Goal: Task Accomplishment & Management: Complete application form

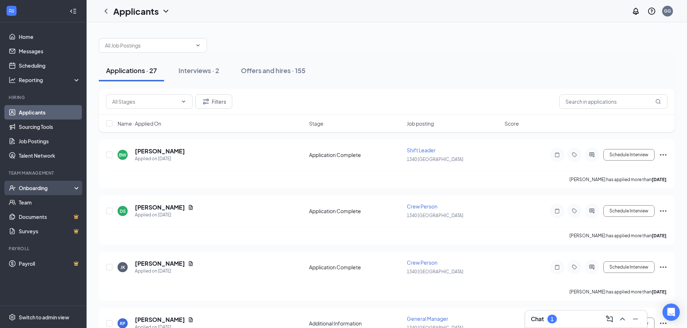
click at [34, 188] on div "Onboarding" at bounding box center [47, 188] width 56 height 7
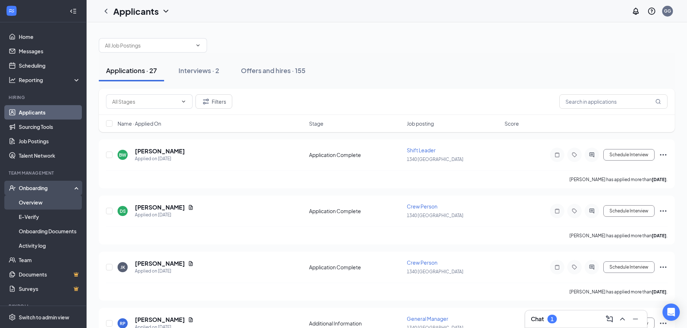
click at [32, 205] on link "Overview" at bounding box center [50, 202] width 62 height 14
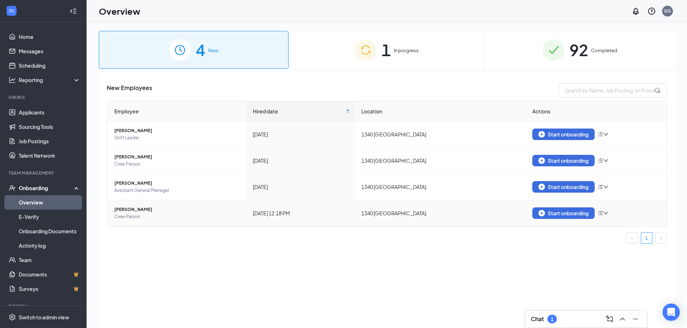
click at [135, 208] on span "[PERSON_NAME]" at bounding box center [177, 209] width 127 height 7
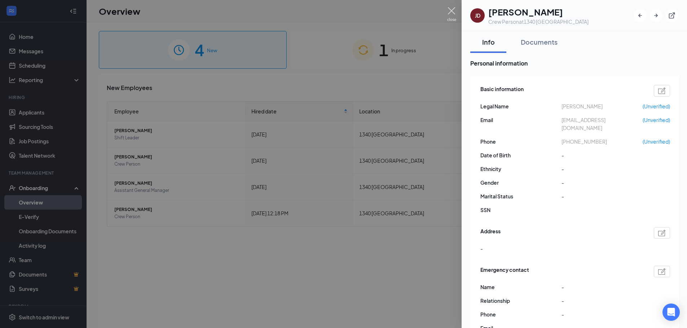
click at [454, 14] on img at bounding box center [451, 14] width 9 height 14
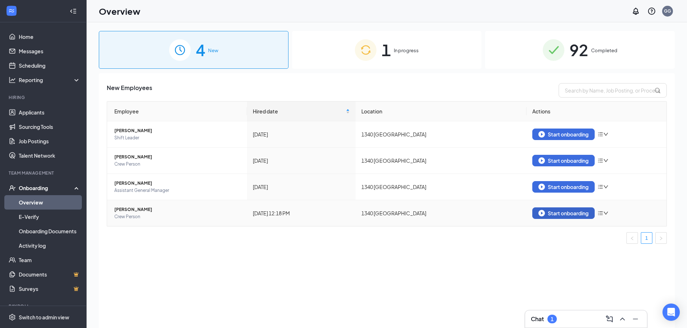
click at [561, 213] on div "Start onboarding" at bounding box center [563, 213] width 50 height 6
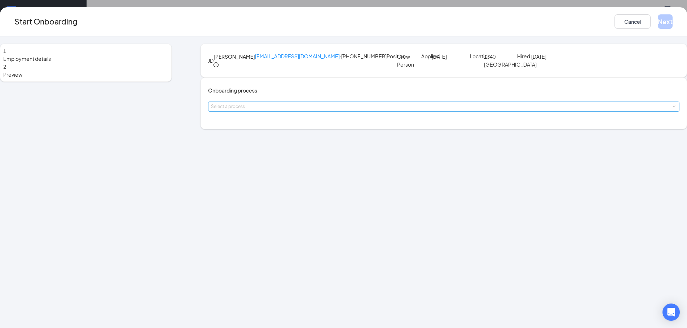
click at [294, 110] on div "Select a process" at bounding box center [442, 106] width 462 height 7
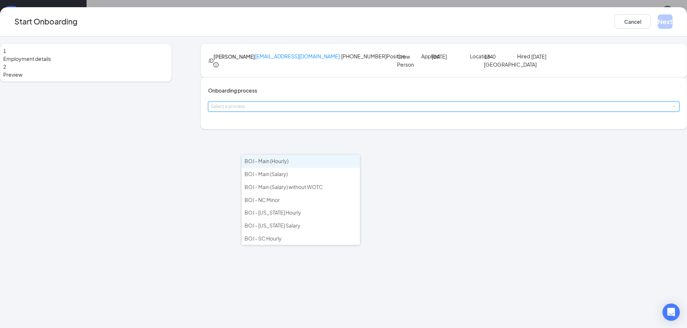
click at [265, 163] on span "BOJ - Main (Hourly)" at bounding box center [266, 161] width 44 height 6
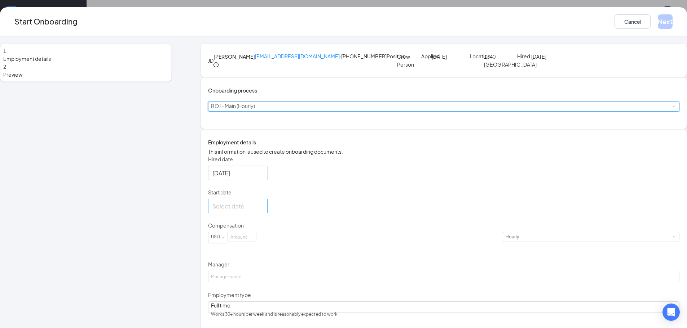
click at [263, 211] on div at bounding box center [237, 206] width 51 height 9
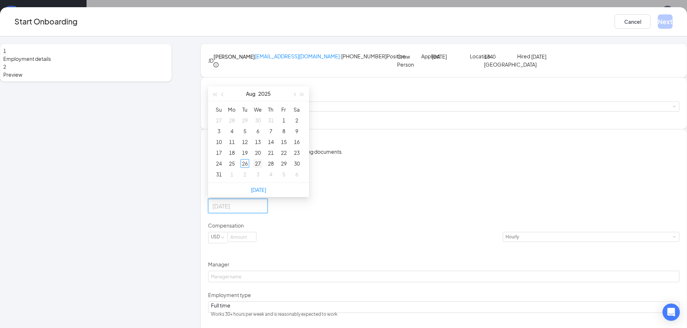
type input "Aug 27, 2025"
click at [262, 168] on div "27" at bounding box center [257, 163] width 9 height 9
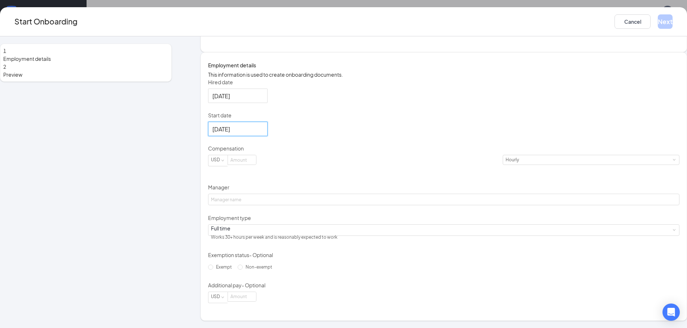
scroll to position [108, 0]
click at [256, 165] on input at bounding box center [242, 159] width 28 height 9
type input "13"
click at [267, 206] on input "Manager" at bounding box center [443, 200] width 471 height 12
type input "MICHAEL POSEY"
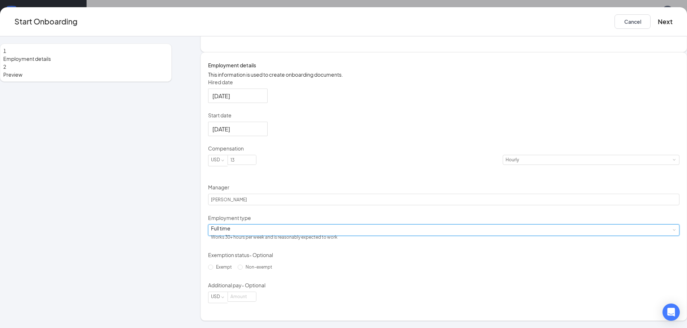
click at [274, 236] on div "Full time Works 30+ hours per week and is reasonably expected to work" at bounding box center [444, 230] width 466 height 11
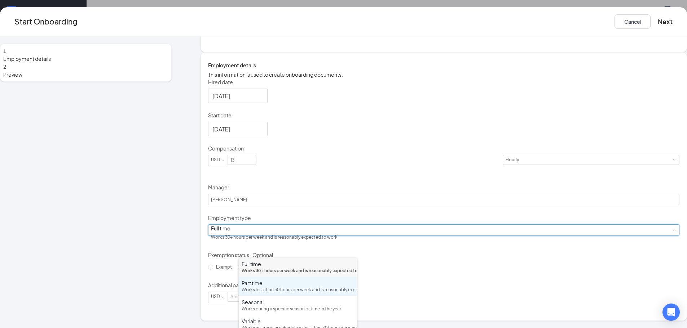
click at [264, 294] on div "Works less than 30 hours per week and is reasonably expected to work" at bounding box center [298, 290] width 112 height 7
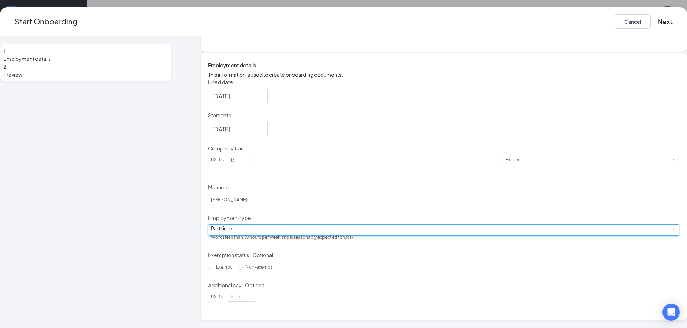
scroll to position [128, 0]
click at [243, 270] on input "Non-exempt" at bounding box center [240, 267] width 5 height 5
radio input "true"
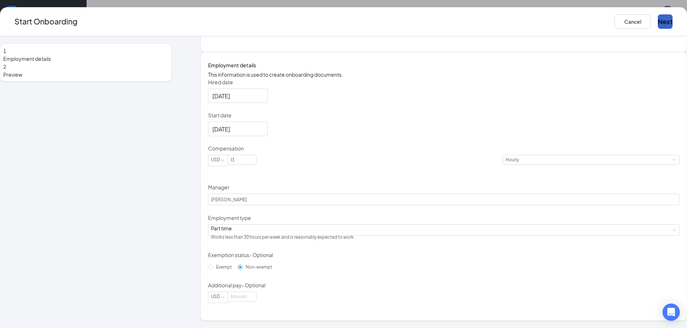
click at [658, 19] on button "Next" at bounding box center [665, 21] width 15 height 14
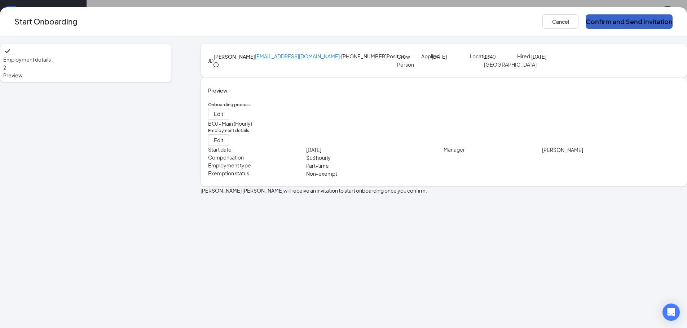
click at [586, 16] on button "Confirm and Send Invitation" at bounding box center [629, 21] width 87 height 14
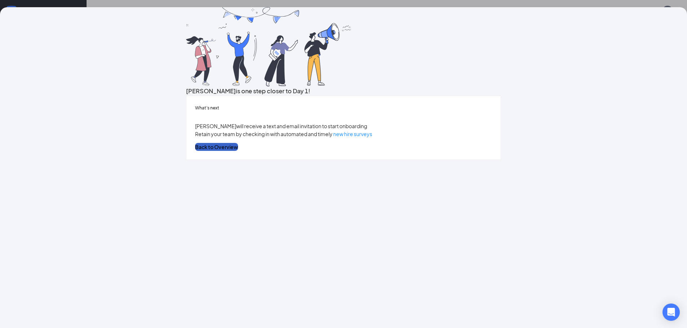
click at [238, 151] on button "Back to Overview" at bounding box center [216, 147] width 43 height 8
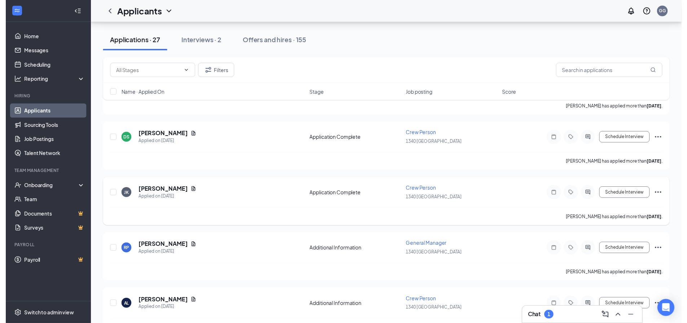
scroll to position [108, 0]
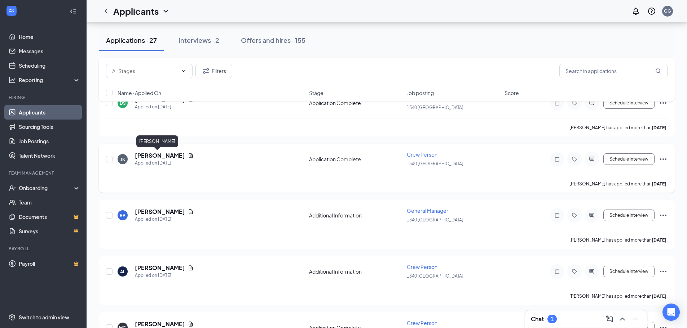
click at [146, 154] on h5 "[PERSON_NAME]" at bounding box center [160, 156] width 50 height 8
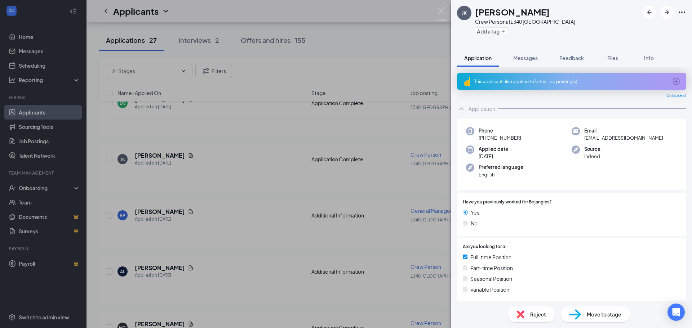
click at [518, 80] on div "This applicant also applied to 3 other job posting(s)" at bounding box center [571, 82] width 193 height 6
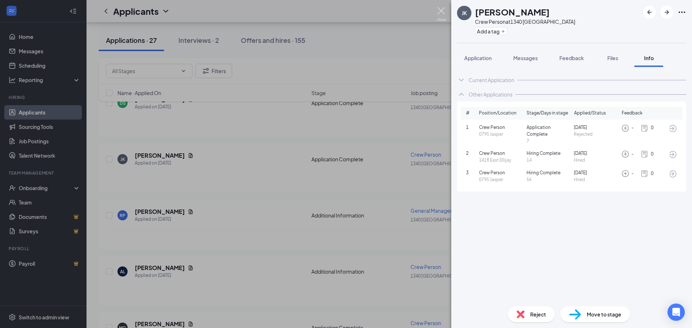
click at [438, 17] on img at bounding box center [441, 14] width 9 height 14
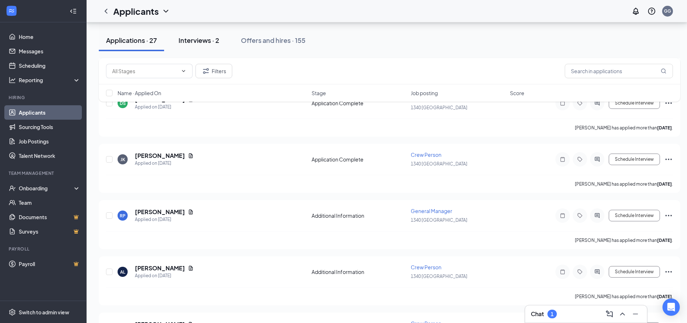
click at [193, 38] on div "Interviews · 2" at bounding box center [198, 40] width 41 height 9
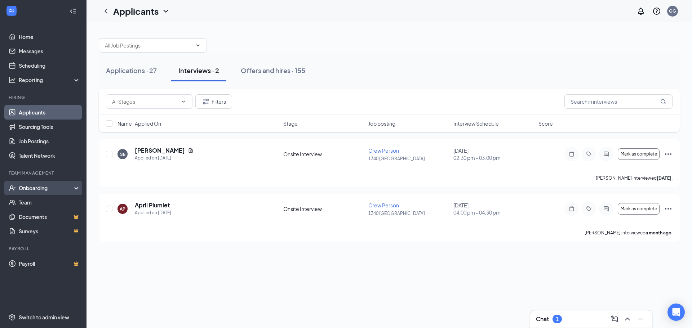
click at [40, 189] on div "Onboarding" at bounding box center [47, 188] width 56 height 7
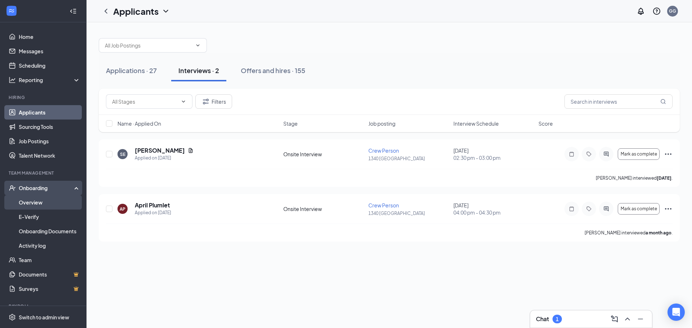
click at [35, 207] on link "Overview" at bounding box center [50, 202] width 62 height 14
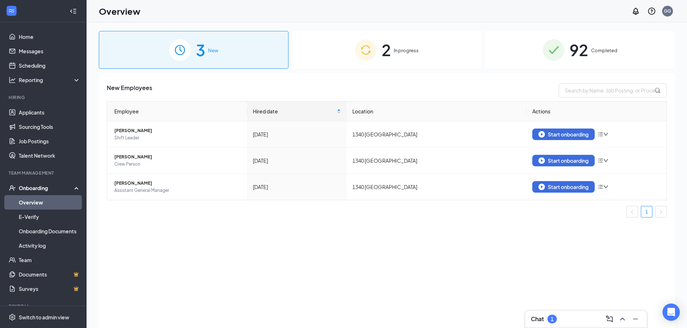
click at [386, 55] on span "2" at bounding box center [385, 49] width 9 height 25
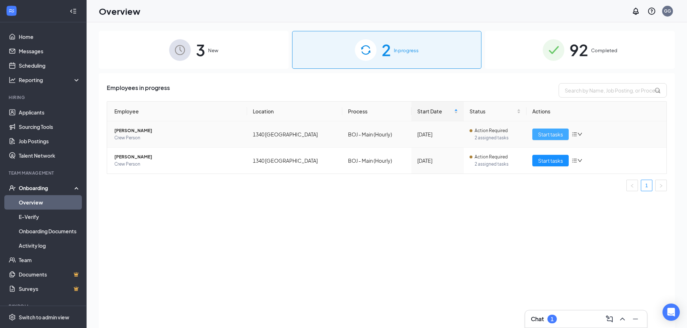
click at [552, 134] on span "Start tasks" at bounding box center [550, 135] width 25 height 8
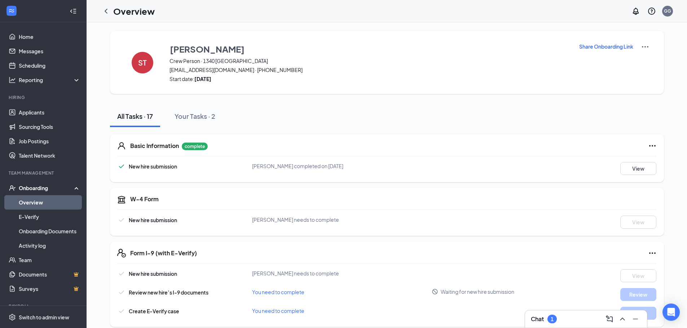
click at [24, 204] on link "Overview" at bounding box center [50, 202] width 62 height 14
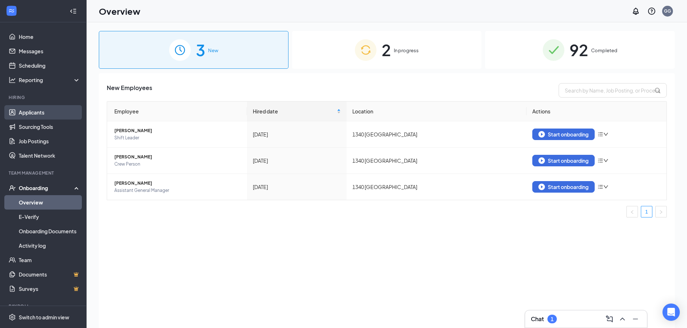
click at [35, 114] on link "Applicants" at bounding box center [50, 112] width 62 height 14
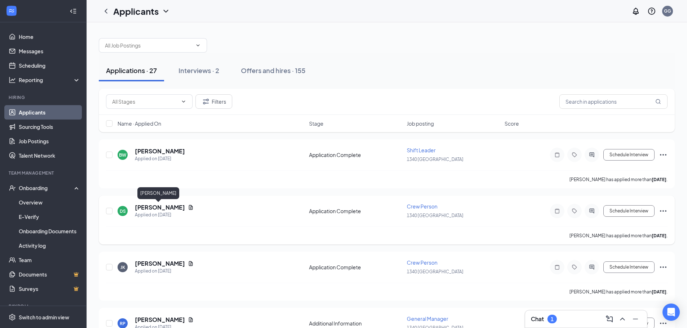
click at [165, 209] on h5 "[PERSON_NAME]" at bounding box center [160, 208] width 50 height 8
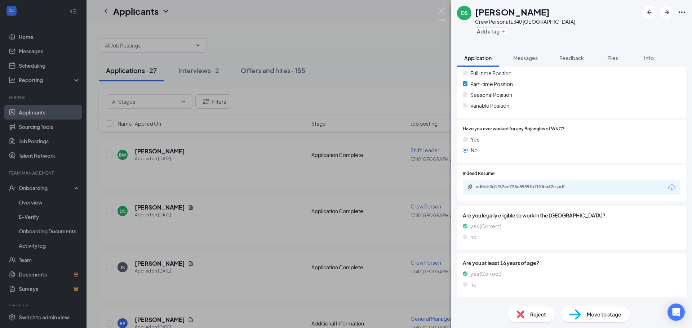
scroll to position [108, 0]
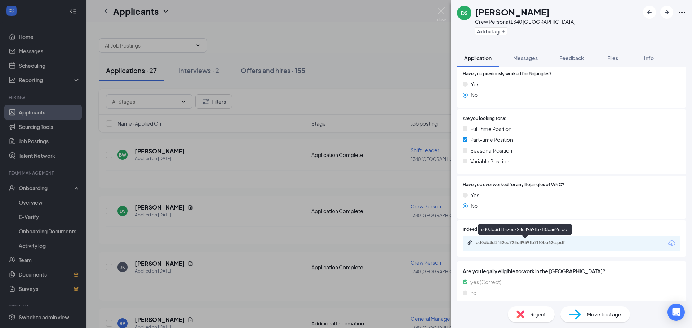
click at [522, 244] on div "ed0db3d1f82ec728c8959fb7ff0ba62c.pdf" at bounding box center [526, 243] width 101 height 6
click at [439, 12] on img at bounding box center [441, 14] width 9 height 14
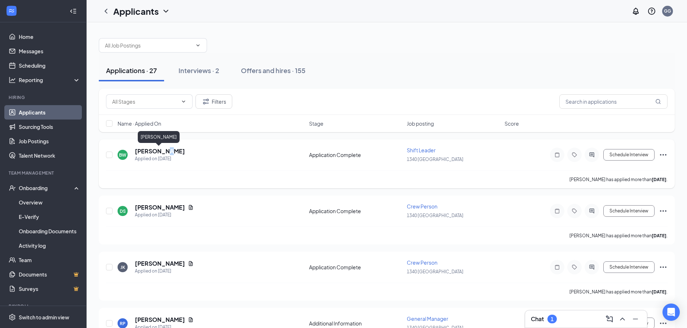
click at [165, 150] on h5 "[PERSON_NAME]" at bounding box center [160, 151] width 50 height 8
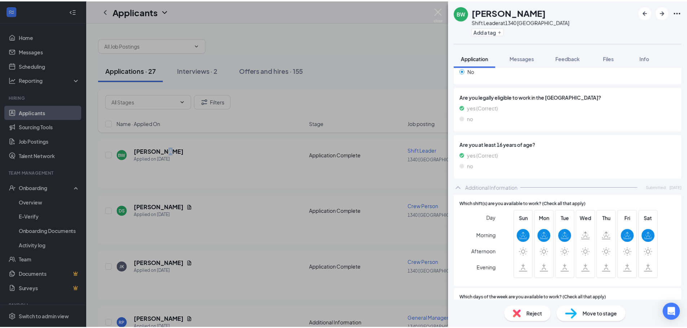
scroll to position [325, 0]
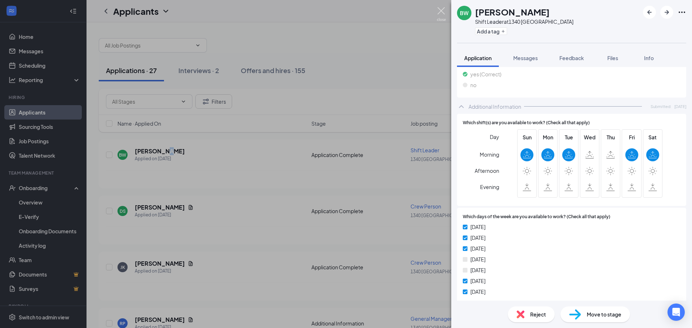
click at [442, 11] on img at bounding box center [441, 14] width 9 height 14
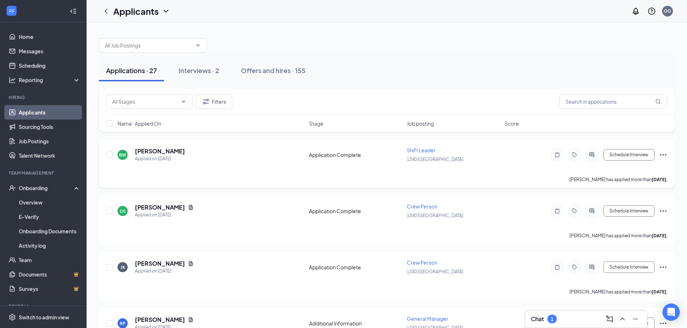
click at [273, 185] on div "[PERSON_NAME] has applied more than [DATE] ." at bounding box center [386, 180] width 561 height 18
click at [544, 321] on h3 "Chat" at bounding box center [537, 320] width 13 height 8
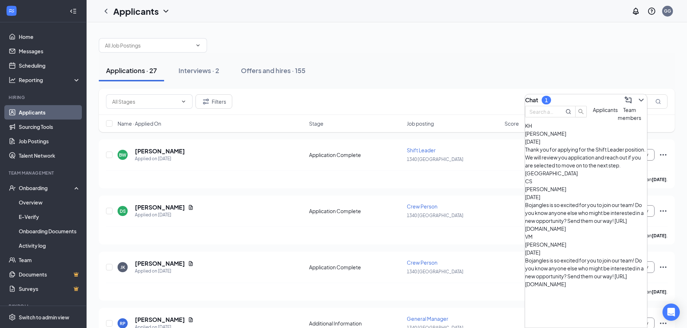
click at [618, 121] on span "Team members" at bounding box center [629, 114] width 23 height 14
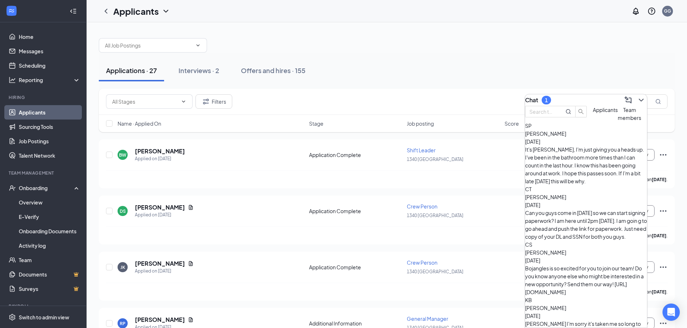
click at [577, 265] on div "Bojangles is so excited for you to join our team! Do you know anyone else who m…" at bounding box center [586, 281] width 122 height 32
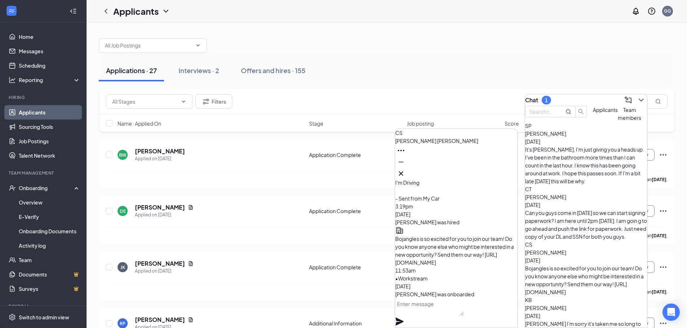
click at [573, 160] on div "It's [PERSON_NAME], I'm just giving you a heads up. I've been in the bathroom m…" at bounding box center [586, 166] width 122 height 40
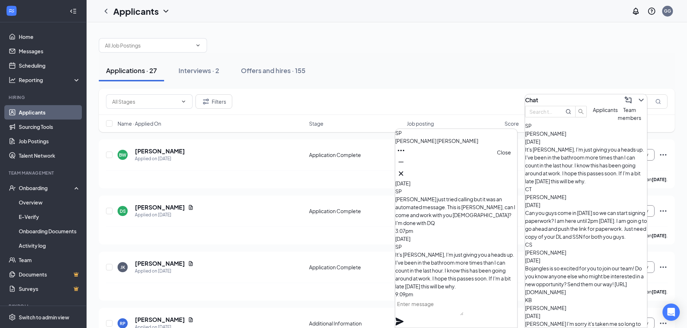
click at [405, 171] on icon "Cross" at bounding box center [401, 173] width 9 height 9
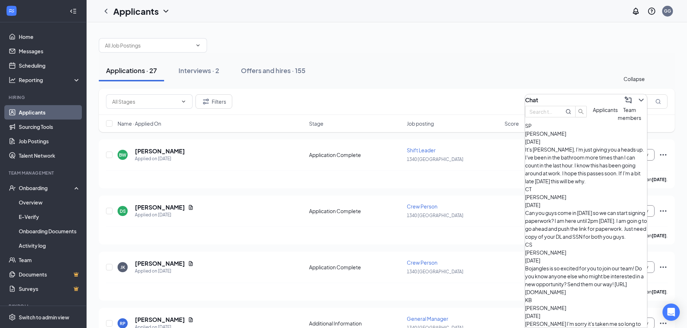
click at [637, 96] on icon "ChevronDown" at bounding box center [641, 100] width 9 height 9
